Goal: Task Accomplishment & Management: Complete application form

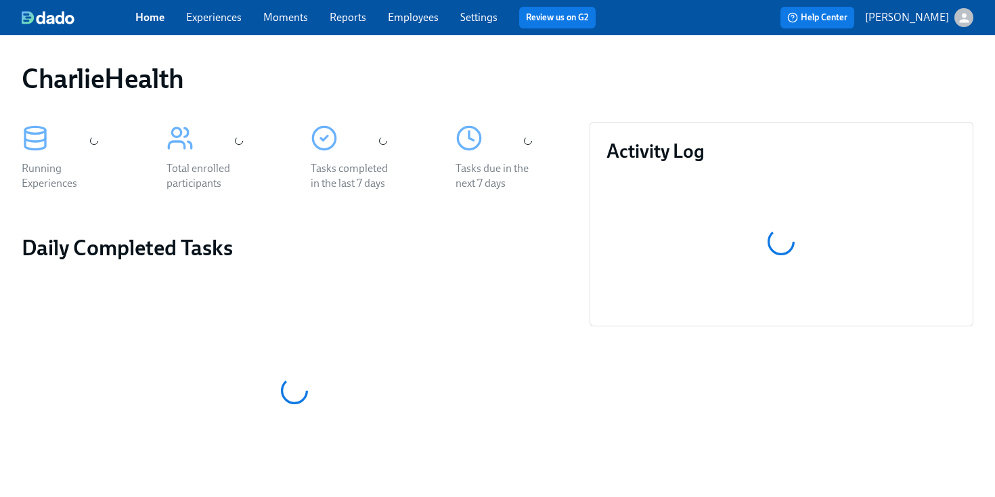
click at [408, 14] on link "Employees" at bounding box center [413, 17] width 51 height 13
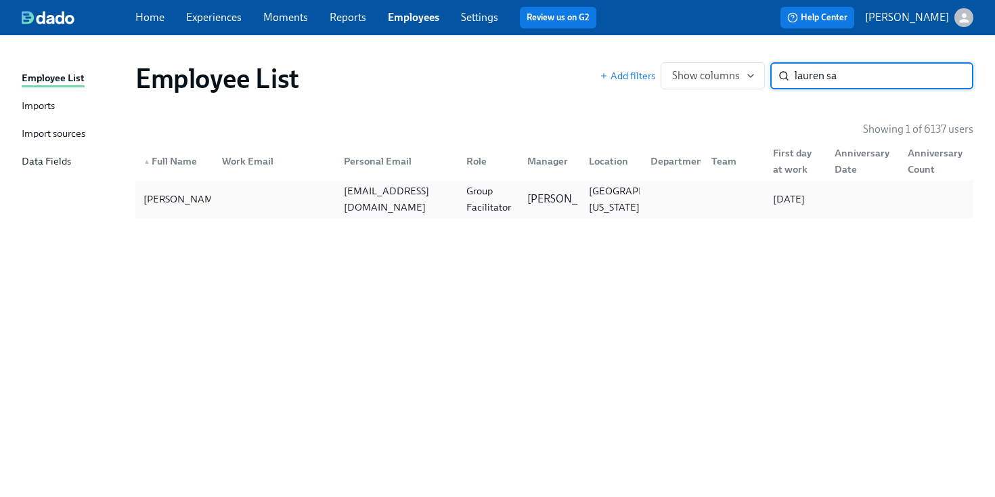
type input "lauren sa"
click at [433, 208] on div "laurensahlman@gmail.com" at bounding box center [394, 199] width 123 height 27
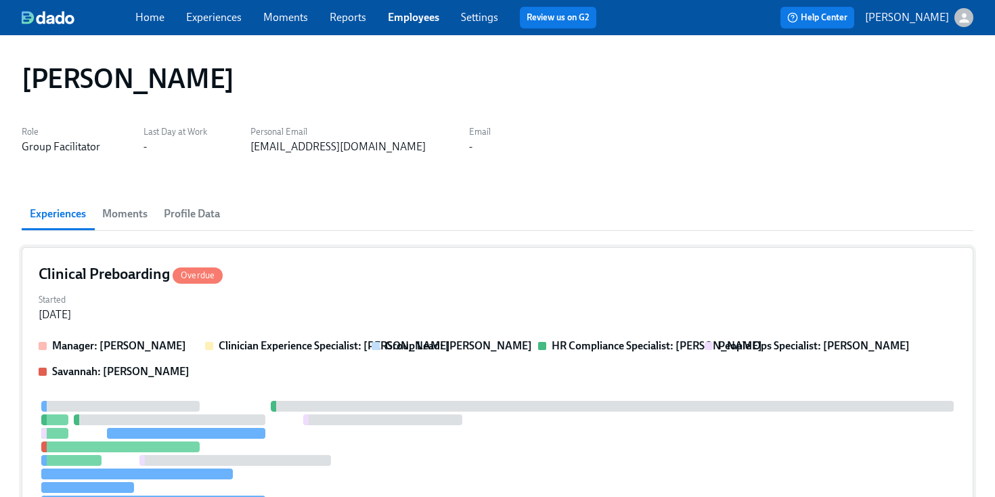
click at [407, 290] on div "Started Aug 08, 2025" at bounding box center [498, 306] width 918 height 32
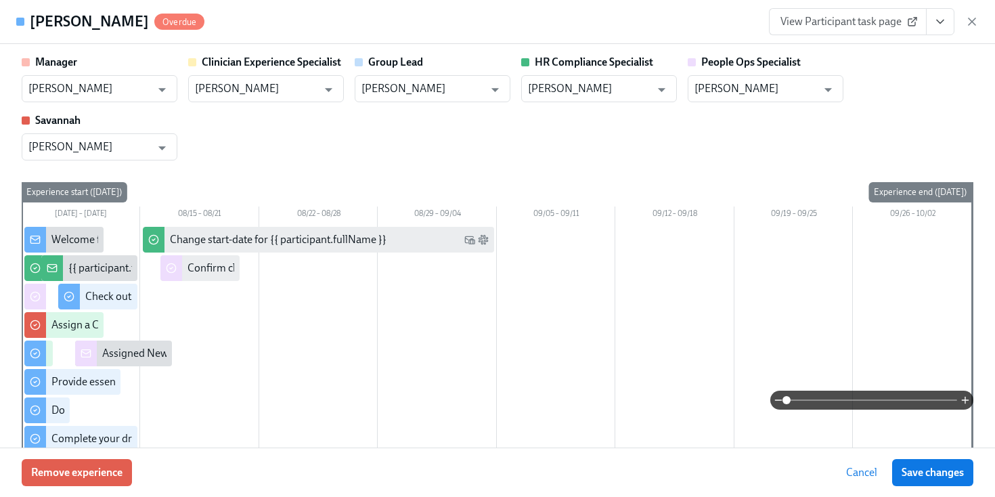
click at [943, 24] on icon "View task page" at bounding box center [941, 22] width 14 height 14
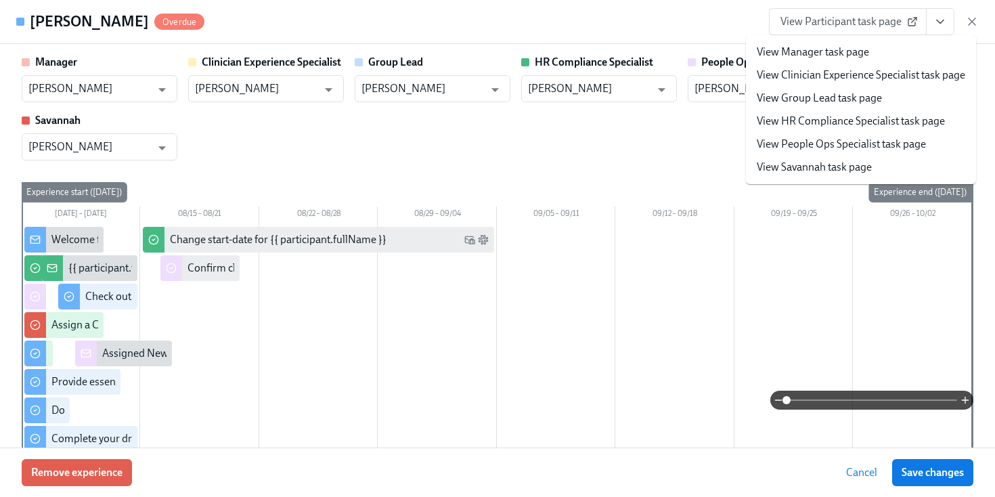
click at [780, 118] on link "View HR Compliance Specialist task page" at bounding box center [851, 121] width 188 height 15
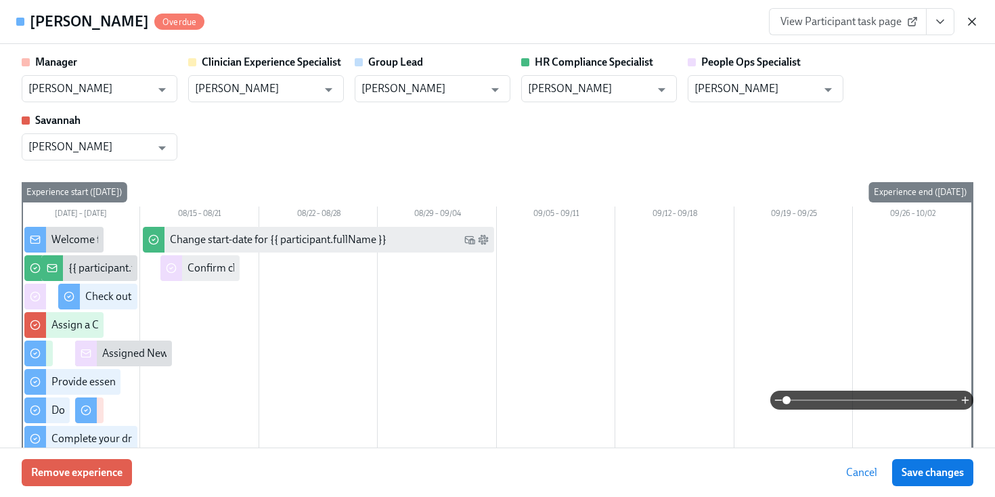
click at [970, 18] on icon "button" at bounding box center [972, 22] width 14 height 14
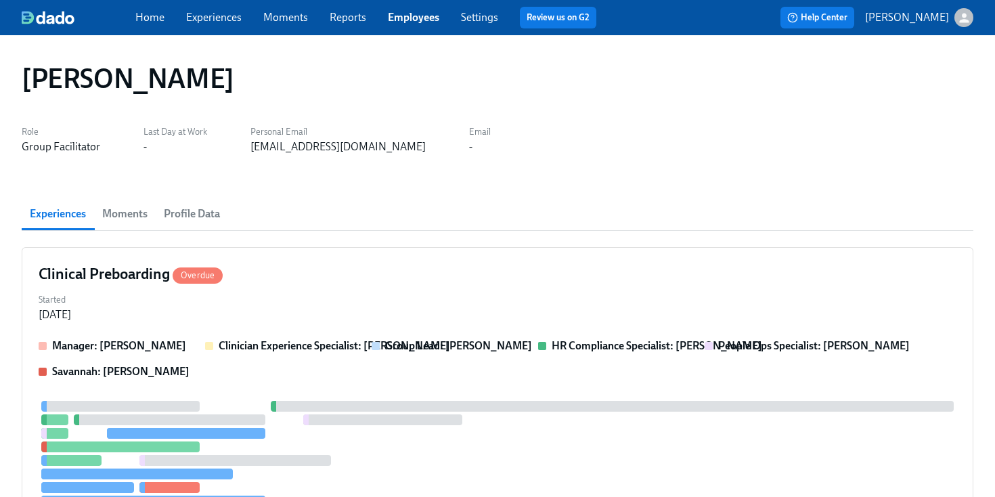
click at [397, 17] on link "Employees" at bounding box center [413, 17] width 51 height 13
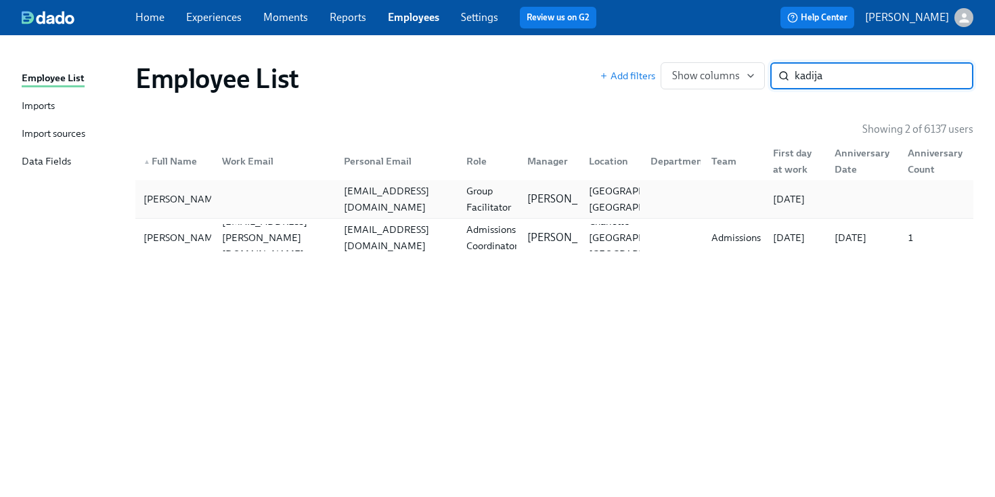
type input "kadija"
click at [300, 194] on div at bounding box center [272, 199] width 123 height 27
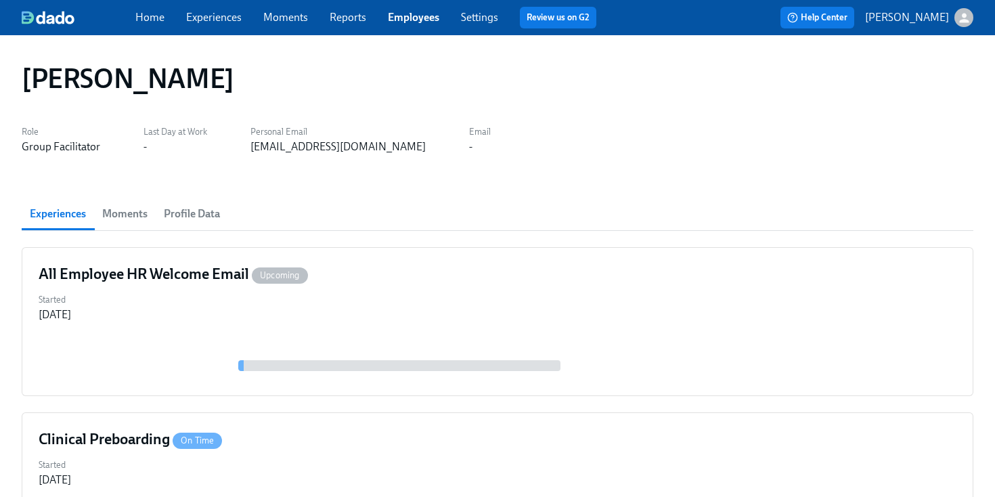
scroll to position [399, 0]
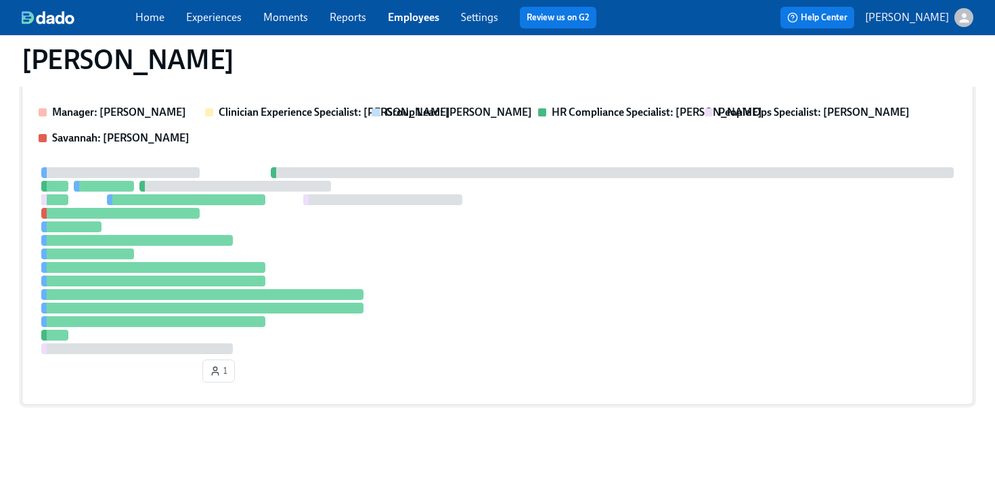
click at [540, 262] on div at bounding box center [498, 260] width 918 height 187
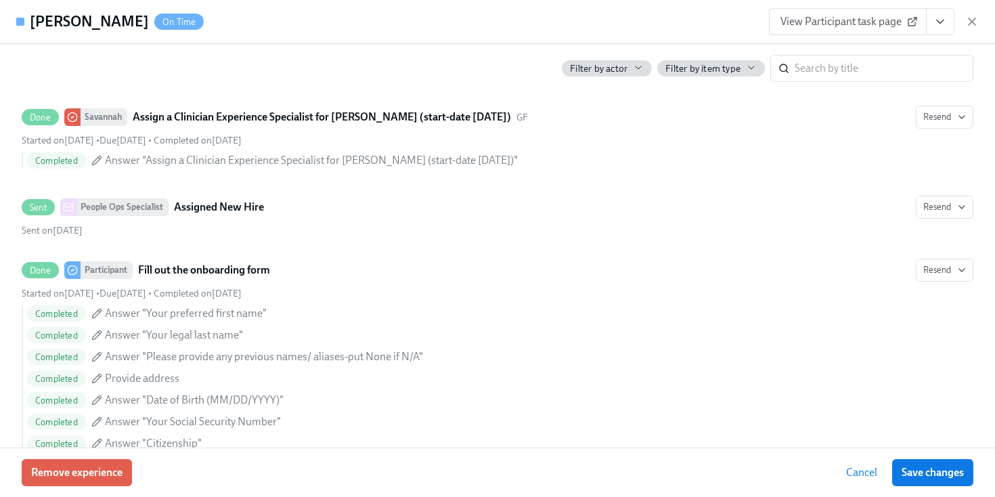
scroll to position [984, 0]
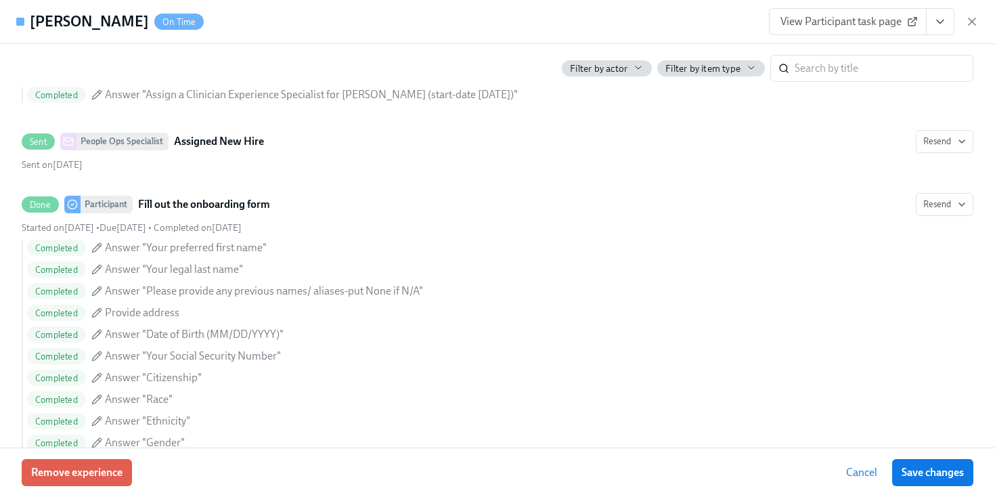
click at [934, 4] on div "Kadija Barrie On Time View Participant task page" at bounding box center [497, 22] width 995 height 44
click at [938, 20] on icon "View task page" at bounding box center [941, 22] width 14 height 14
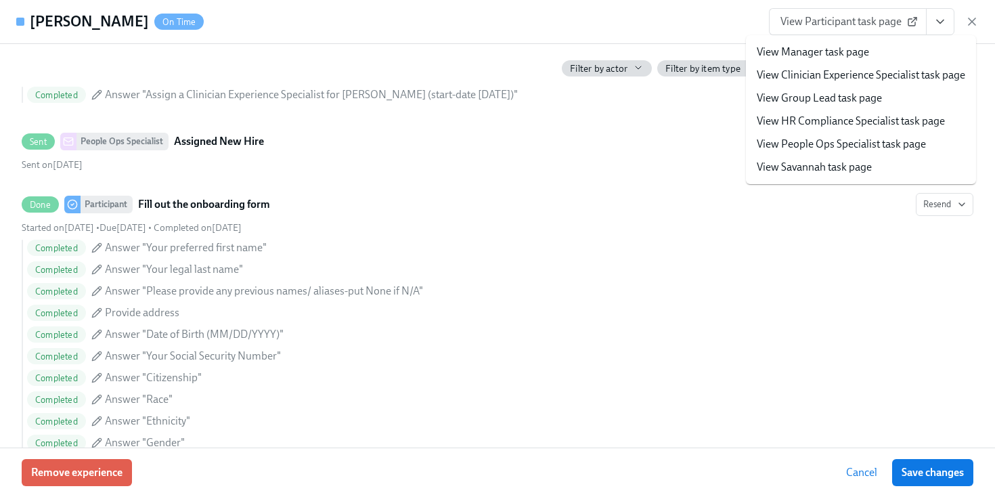
click at [814, 117] on link "View HR Compliance Specialist task page" at bounding box center [851, 121] width 188 height 15
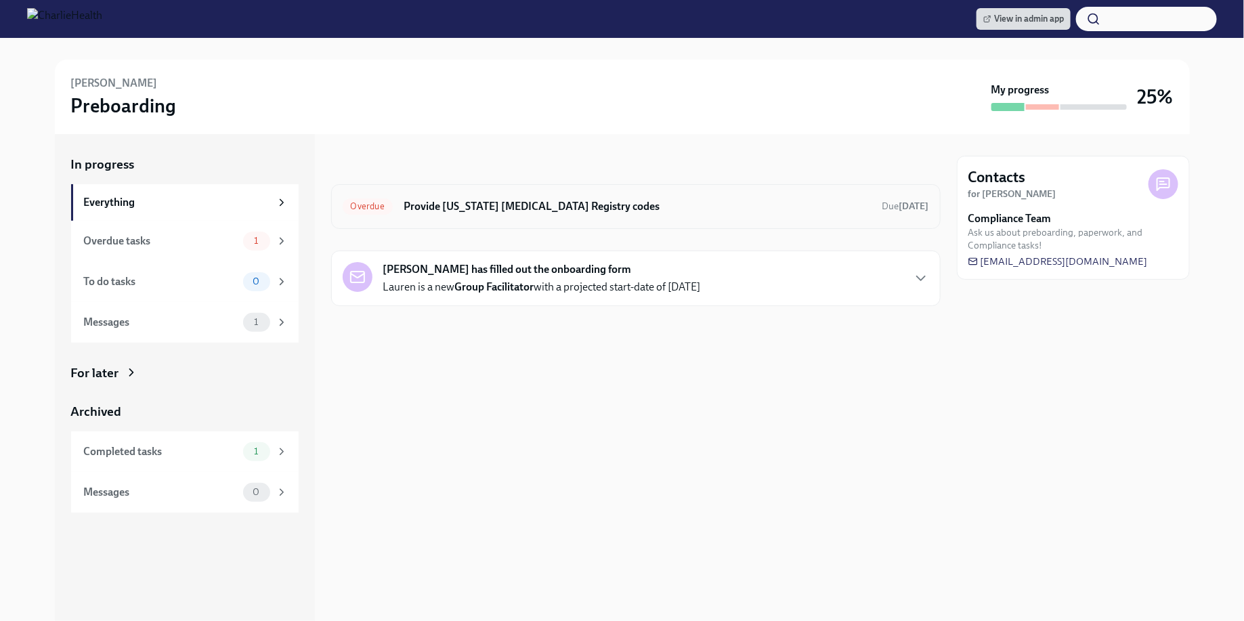
click at [475, 227] on div "Overdue Provide Pennsylvania Child Abuse Registry codes Due 2 days ago" at bounding box center [635, 206] width 609 height 45
click at [462, 209] on h6 "Provide [US_STATE] [MEDICAL_DATA] Registry codes" at bounding box center [638, 206] width 468 height 15
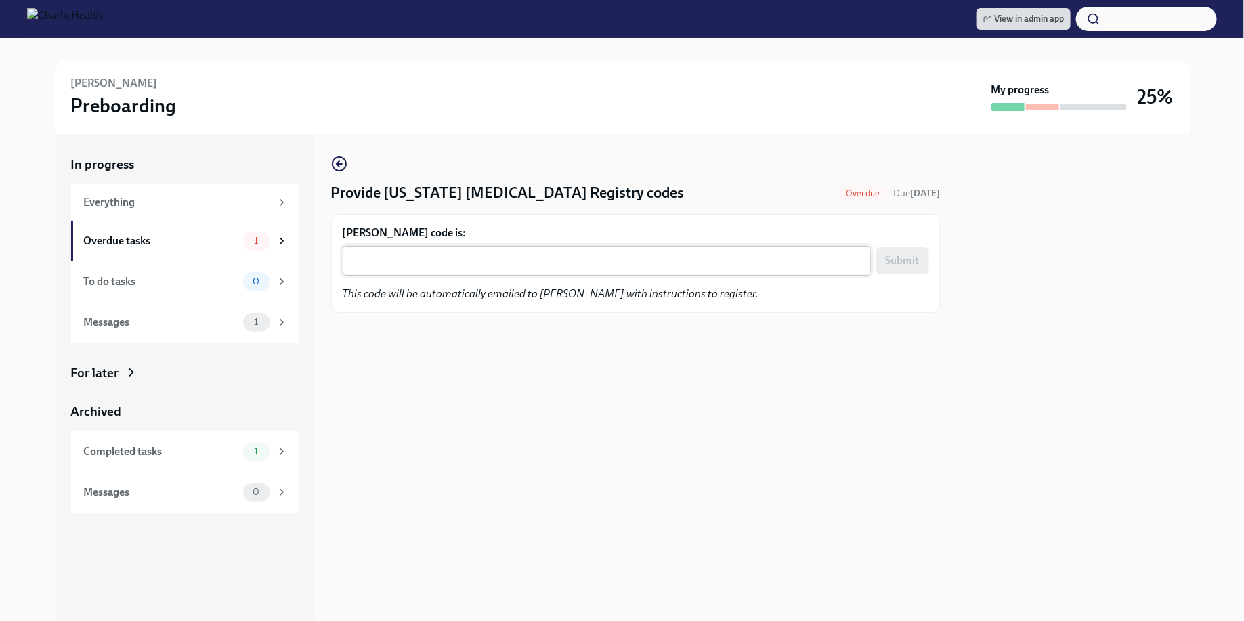
click at [485, 260] on textarea "Lauren Sahlman's code is:" at bounding box center [607, 261] width 512 height 16
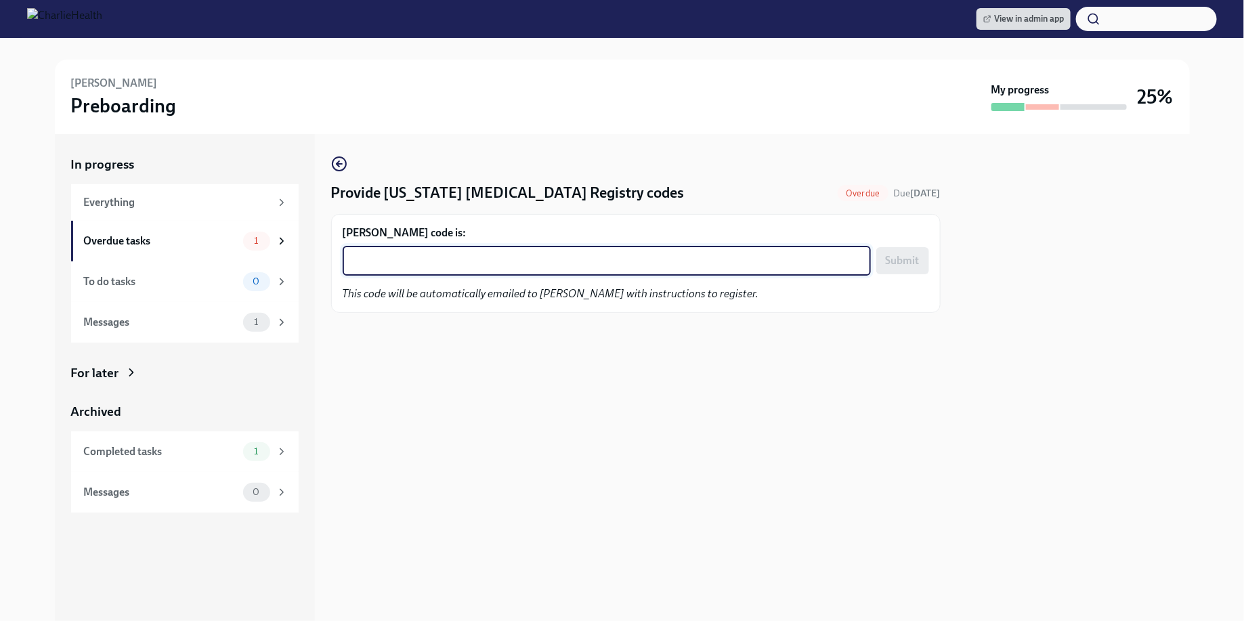
paste textarea "MZZ2SGCH2T9X"
type textarea "MZZ2SGCH2T9X"
click at [907, 255] on span "Submit" at bounding box center [903, 261] width 34 height 14
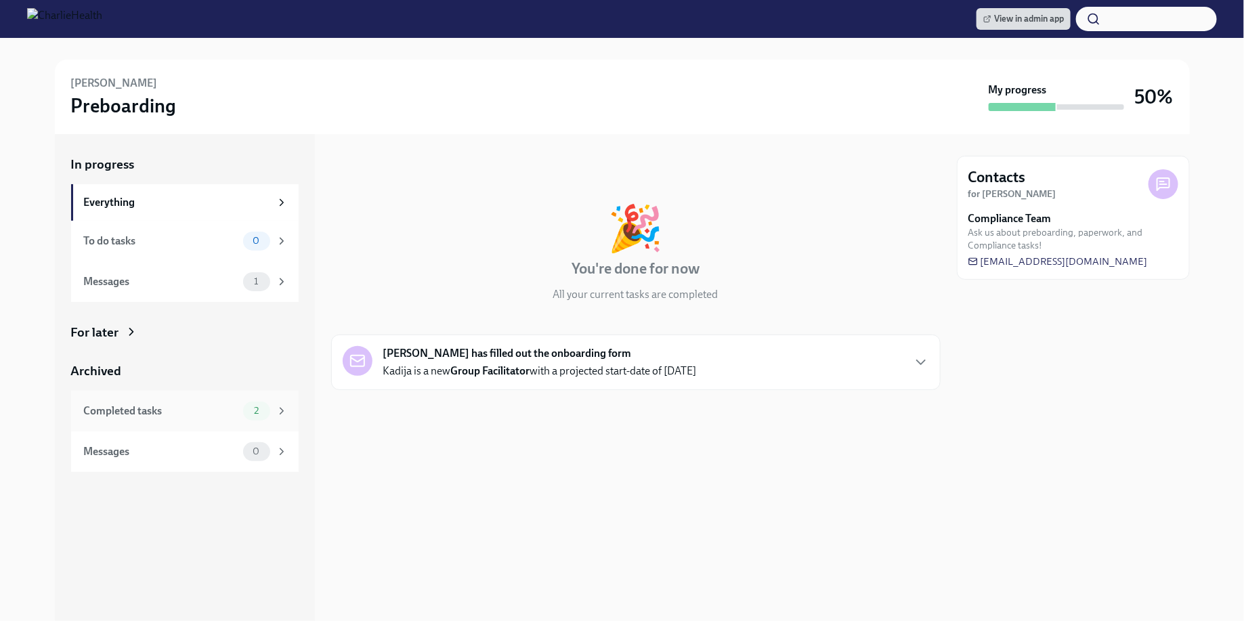
click at [212, 399] on div "Completed tasks 2" at bounding box center [184, 411] width 227 height 41
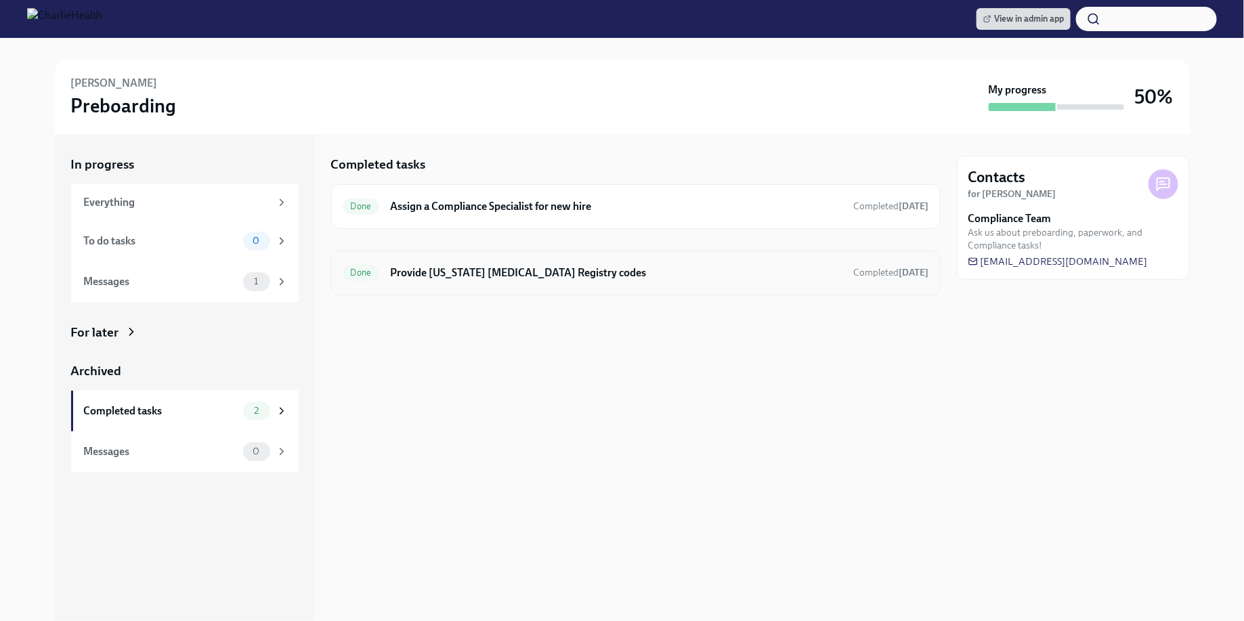
click at [550, 288] on div "Done Provide [US_STATE] [MEDICAL_DATA] Registry codes Completed [DATE]" at bounding box center [635, 272] width 609 height 45
click at [510, 274] on h6 "Provide [US_STATE] [MEDICAL_DATA] Registry codes" at bounding box center [616, 272] width 452 height 15
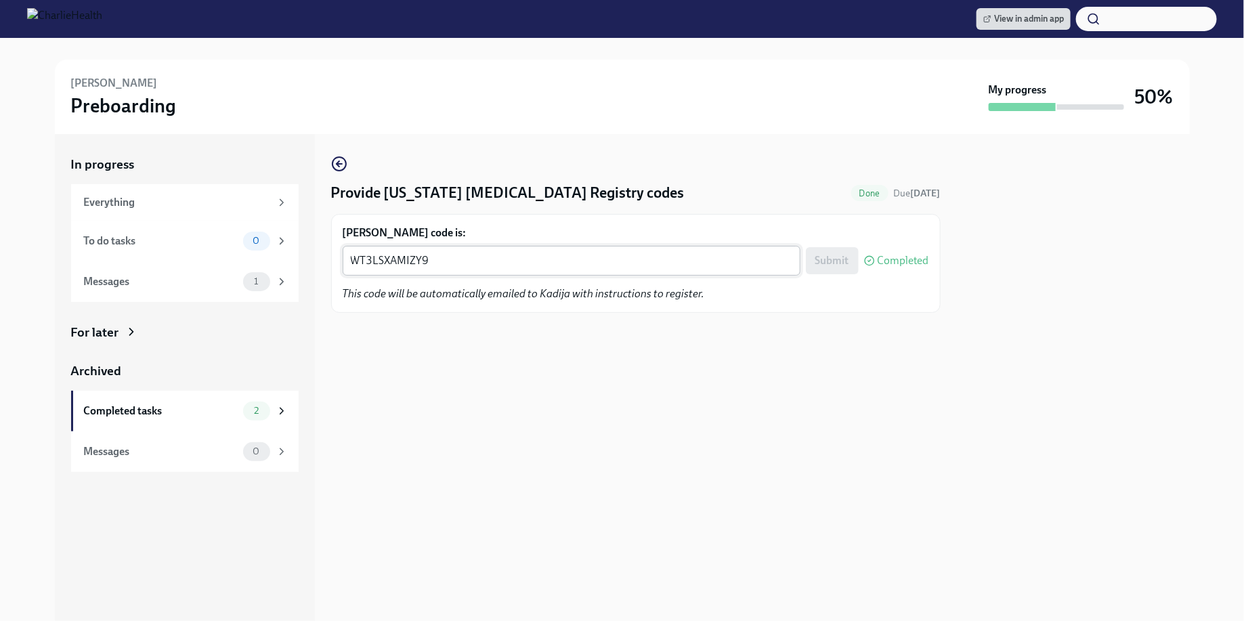
click at [442, 262] on textarea "WT3LSXAMIZY9" at bounding box center [571, 261] width 441 height 16
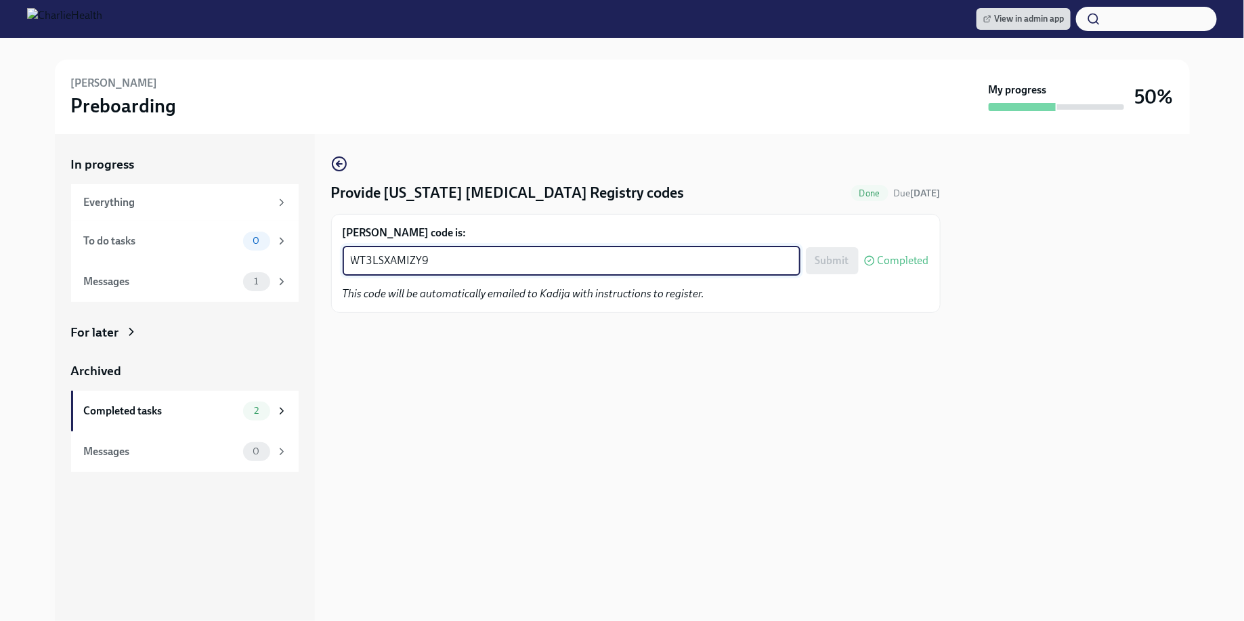
click at [442, 262] on textarea "WT3LSXAMIZY9" at bounding box center [571, 261] width 441 height 16
